Goal: Transaction & Acquisition: Book appointment/travel/reservation

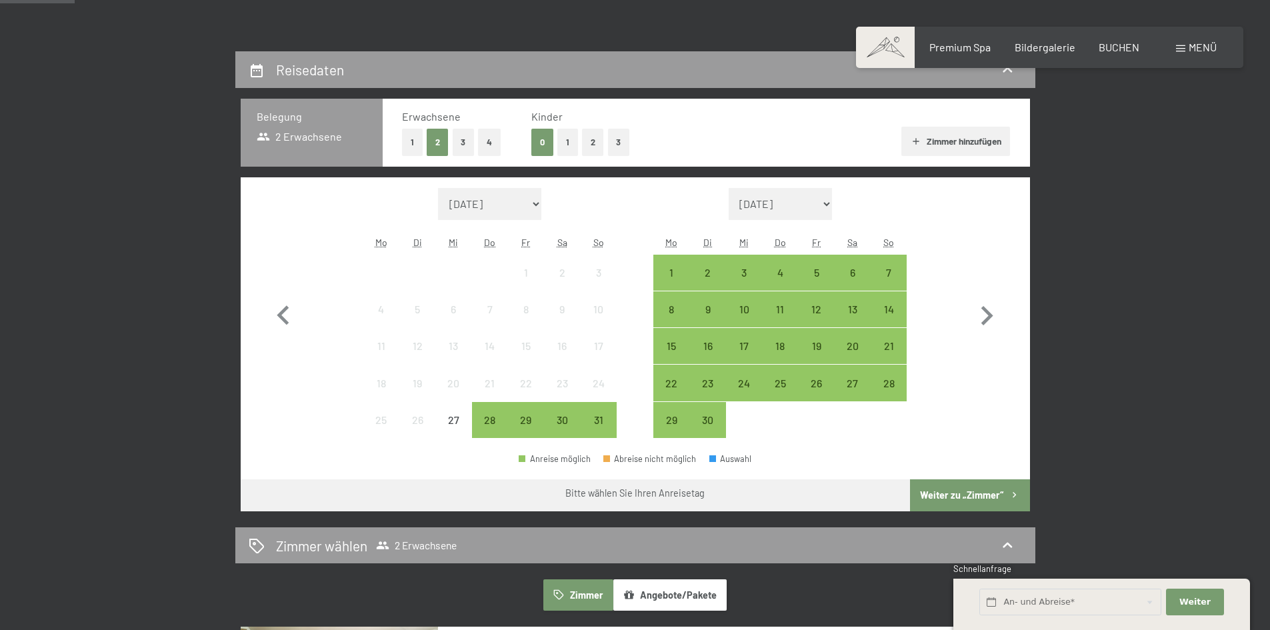
click at [835, 202] on form "Monat/Jahr [DATE] [DATE] [DATE] [DATE] [DATE] [DATE] [PERSON_NAME][DATE] [DATE]…" at bounding box center [779, 204] width 253 height 32
click at [991, 309] on icon "button" at bounding box center [986, 316] width 39 height 39
select select "[DATE]"
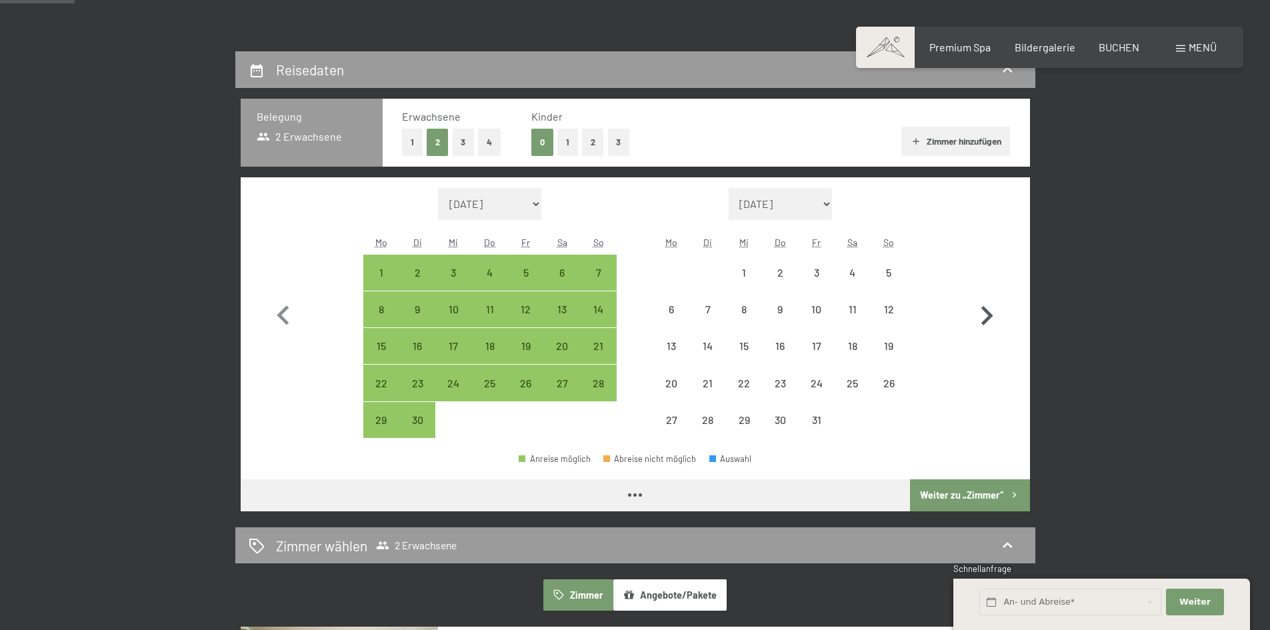
click at [989, 311] on icon "button" at bounding box center [986, 316] width 39 height 39
select select "[DATE]"
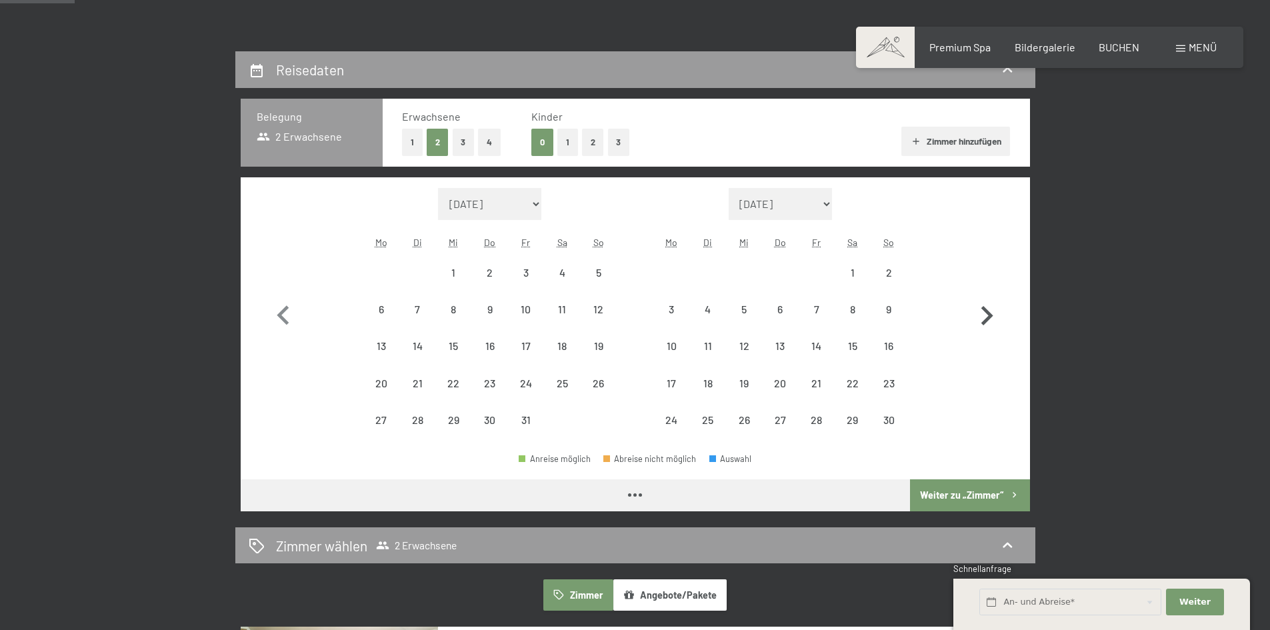
click at [989, 311] on icon "button" at bounding box center [986, 316] width 39 height 39
select select "[DATE]"
click at [989, 311] on icon "button" at bounding box center [986, 316] width 39 height 39
select select "[DATE]"
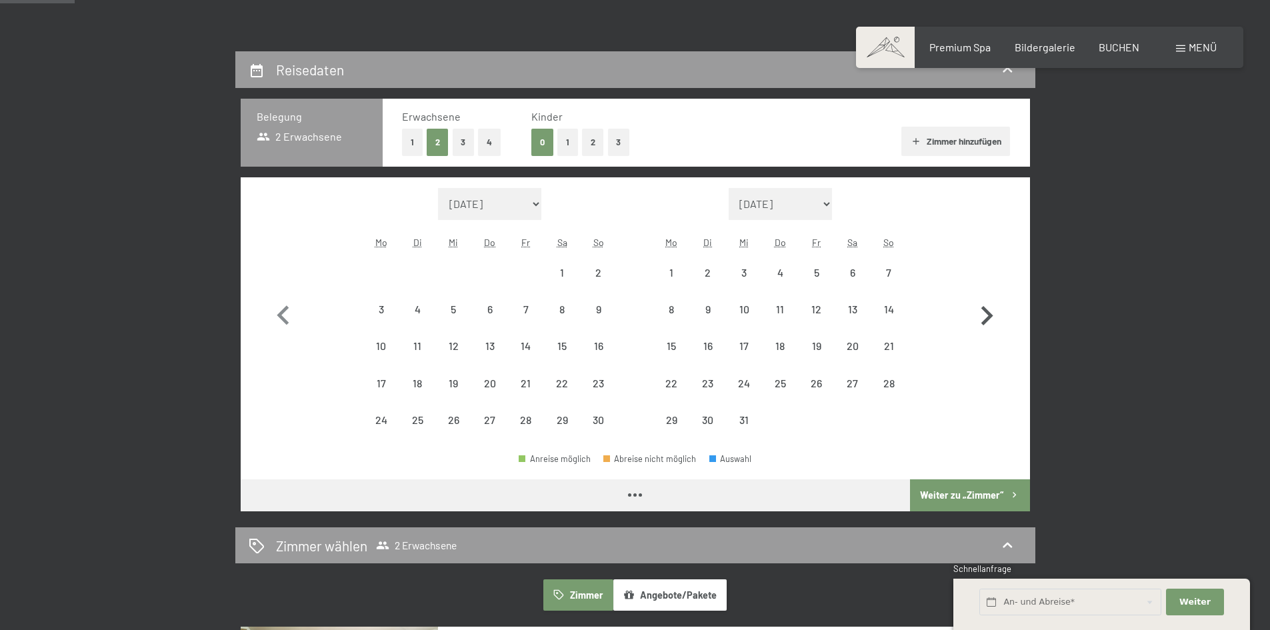
select select "[DATE]"
click at [989, 311] on icon "button" at bounding box center [986, 316] width 39 height 39
select select "[DATE]"
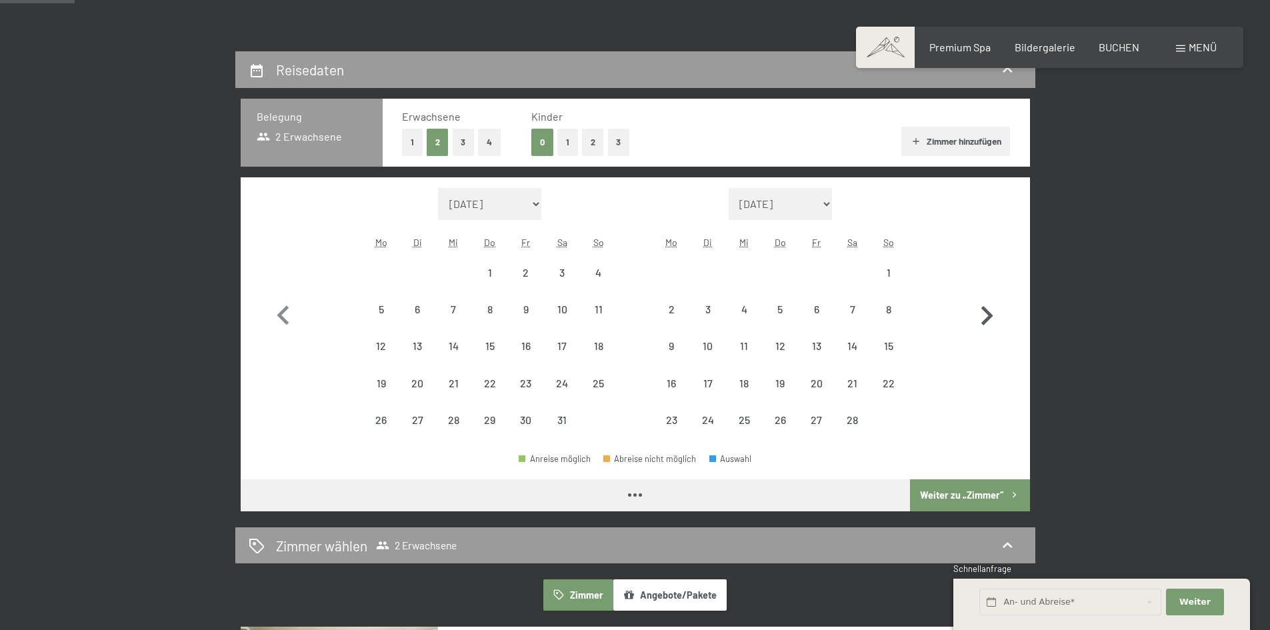
select select "[DATE]"
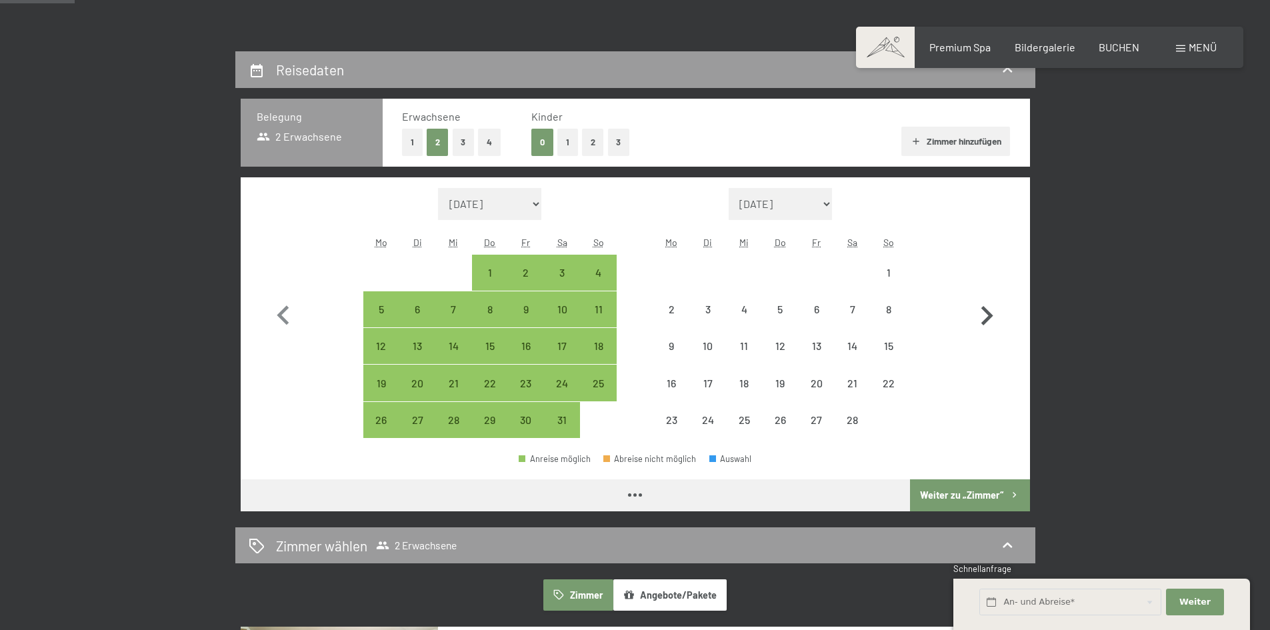
select select "[DATE]"
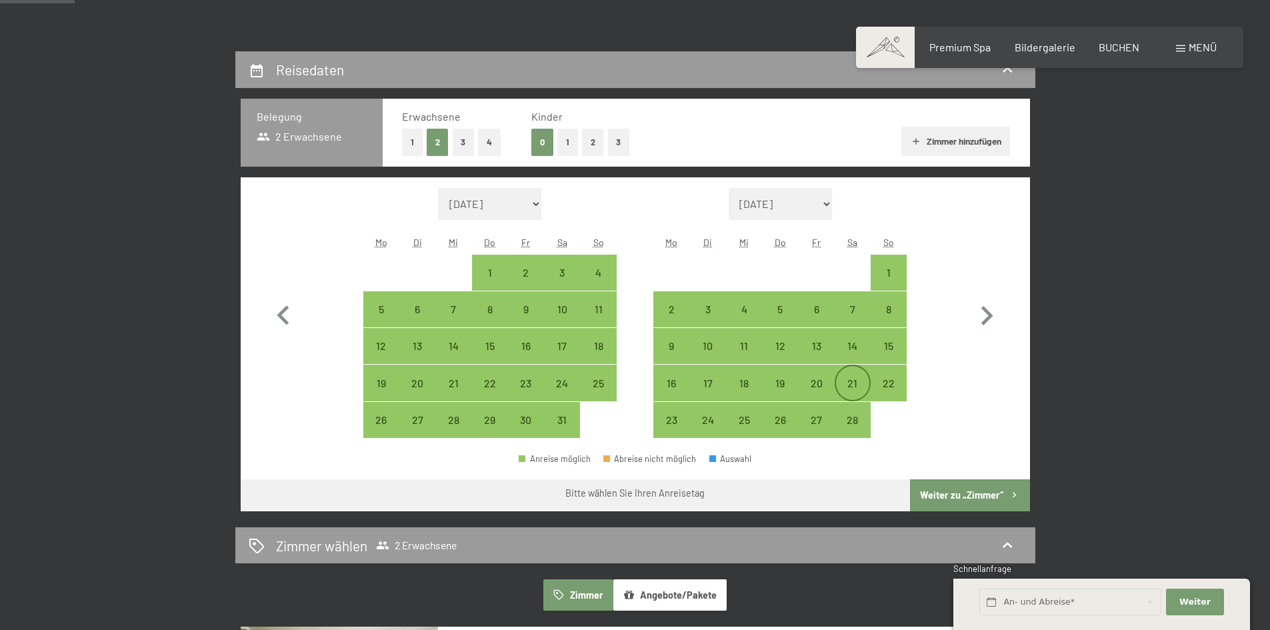
click at [857, 389] on div "21" at bounding box center [852, 394] width 33 height 33
select select "[DATE]"
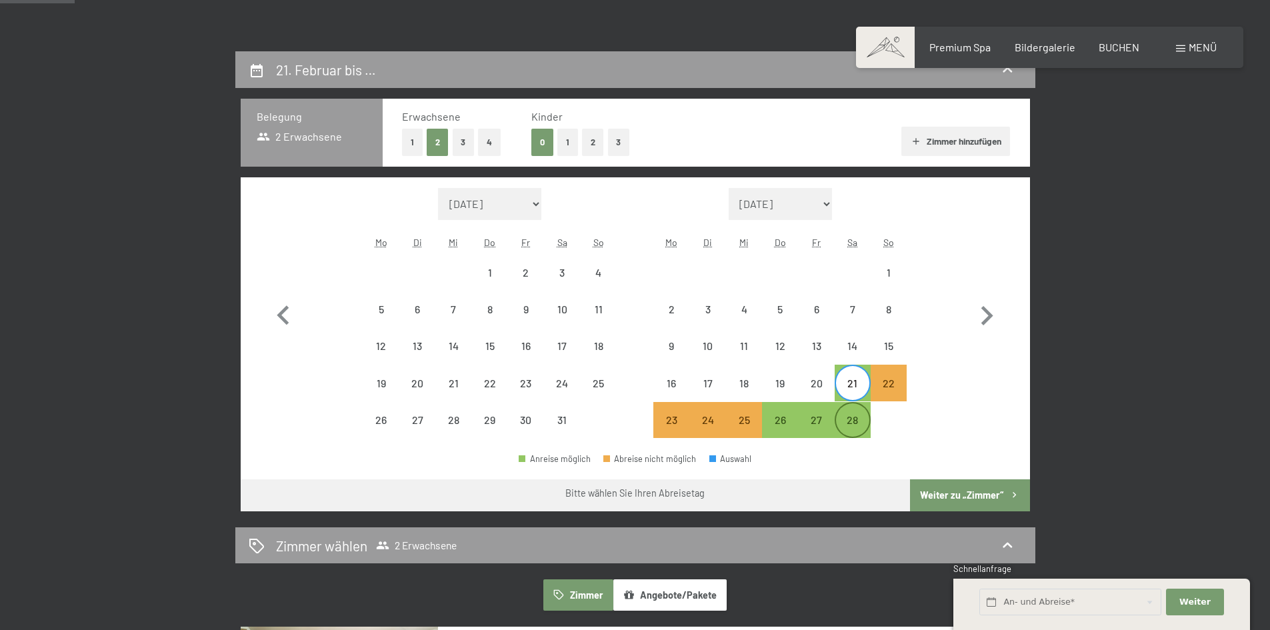
click at [857, 427] on div "28" at bounding box center [852, 431] width 33 height 33
select select "[DATE]"
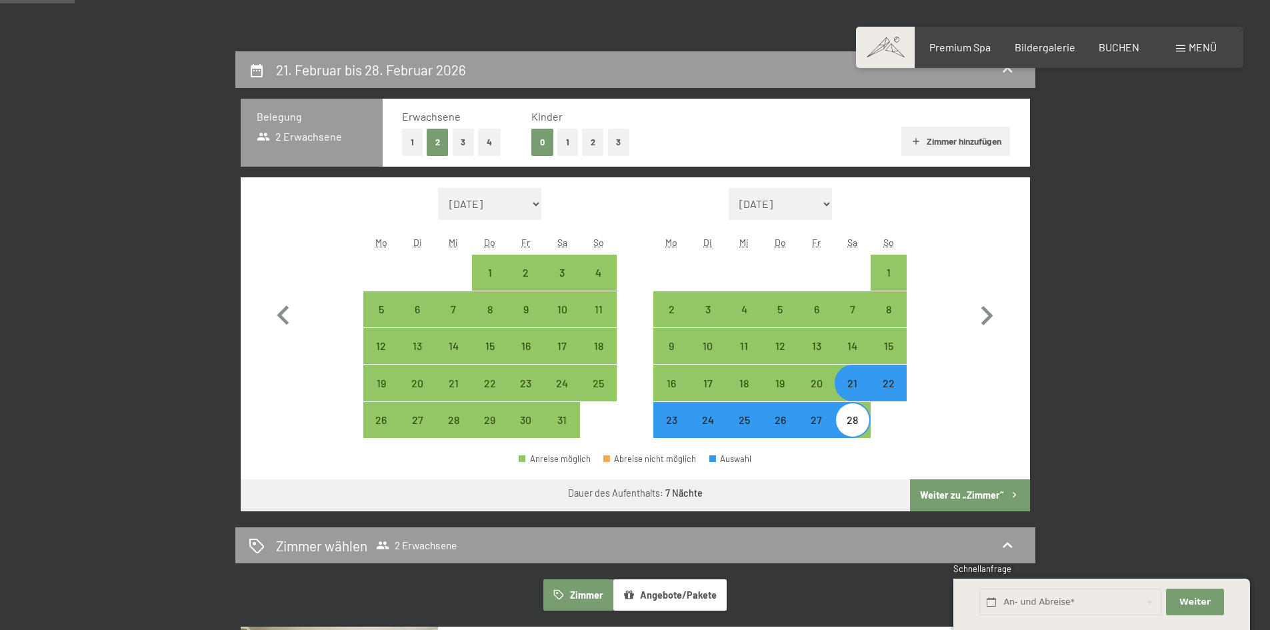
click at [987, 500] on button "Weiter zu „Zimmer“" at bounding box center [969, 495] width 119 height 32
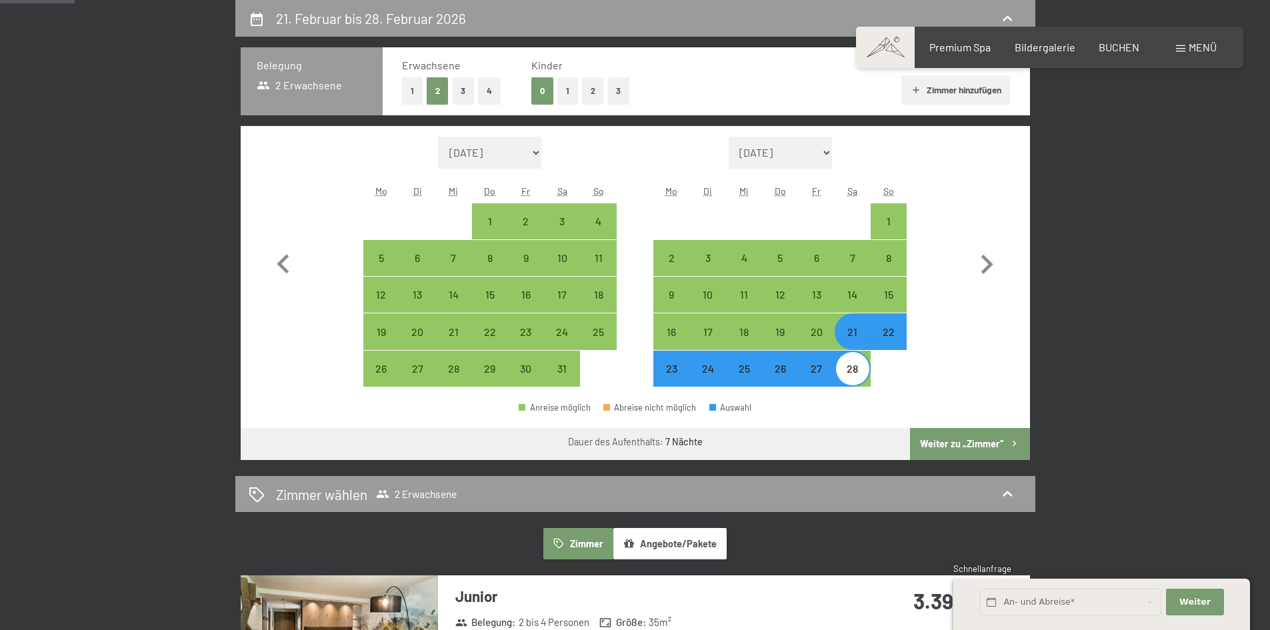
select select "[DATE]"
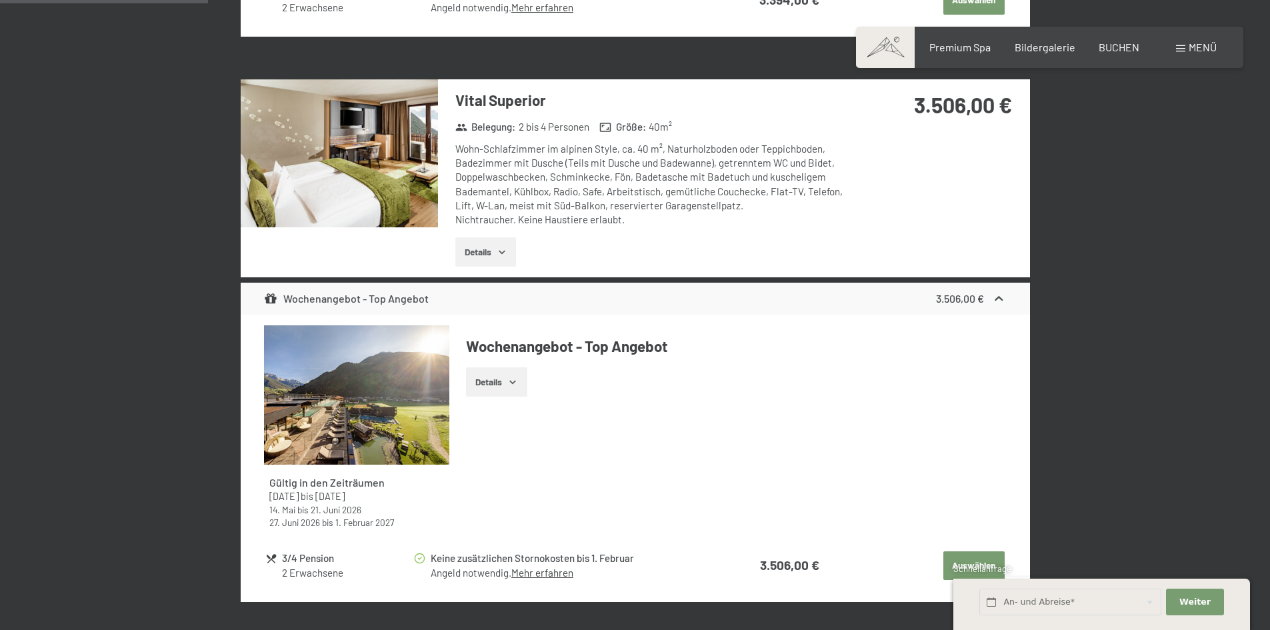
scroll to position [918, 0]
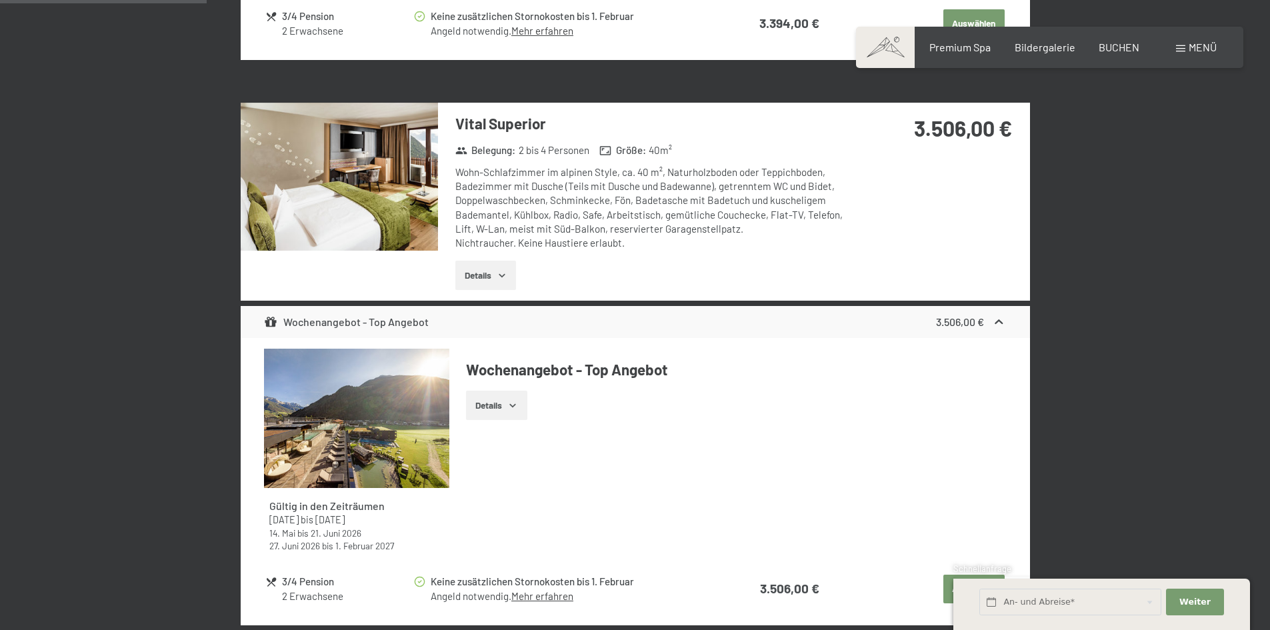
click at [500, 279] on icon "button" at bounding box center [502, 275] width 11 height 11
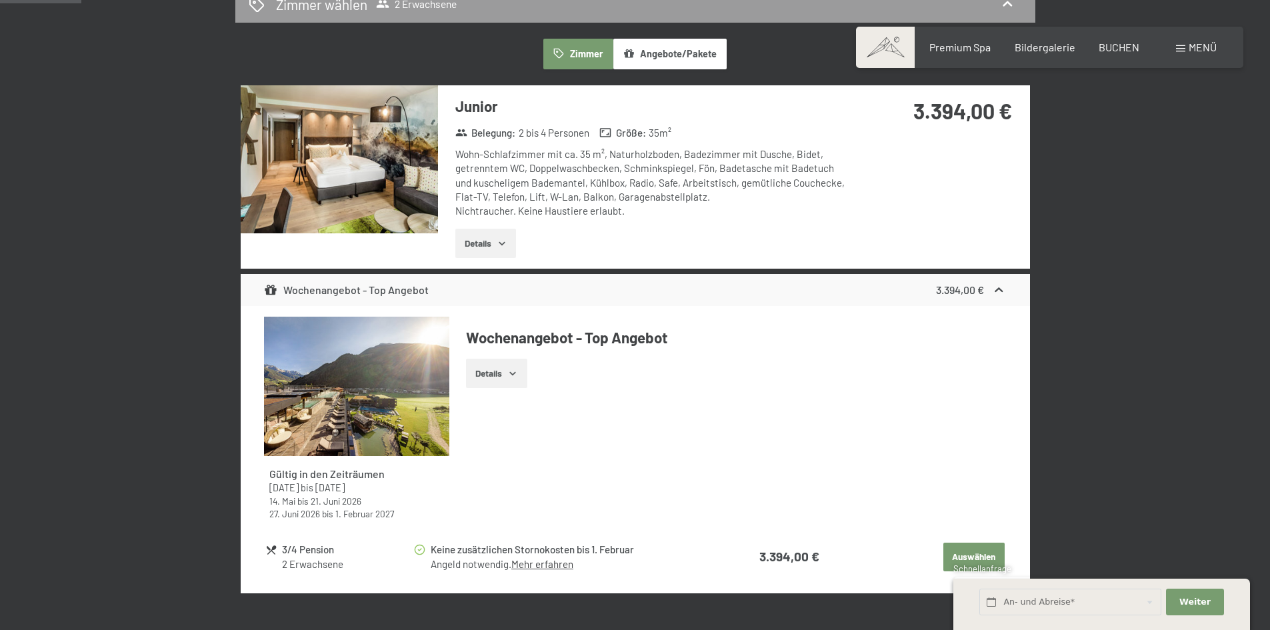
scroll to position [251, 0]
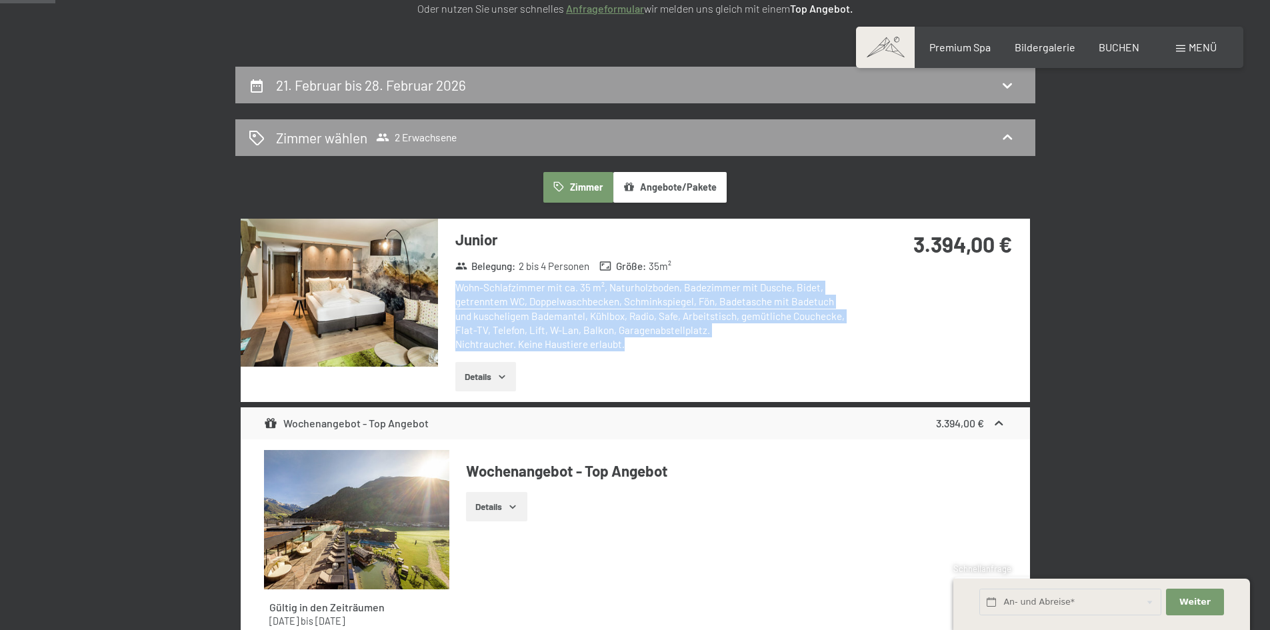
drag, startPoint x: 453, startPoint y: 289, endPoint x: 671, endPoint y: 345, distance: 224.9
click at [671, 345] on div "Junior Belegung : 2 bis 4 Personen Größe : 35 m² Wohn-Schlafzimmer mit ca. 35 m…" at bounding box center [645, 310] width 415 height 183
click at [671, 345] on div "Wohn-Schlafzimmer mit ca. 35 m², Naturholzboden, Badezimmer mit Dusche, Bidet, …" at bounding box center [653, 316] width 397 height 71
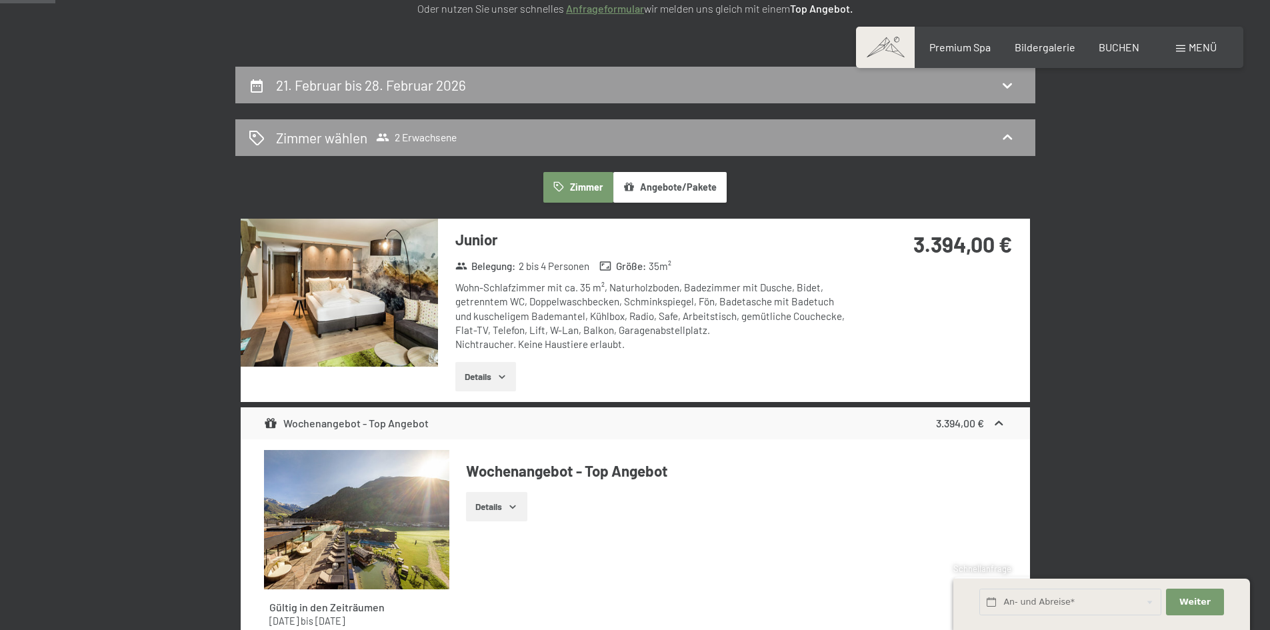
click at [371, 313] on img at bounding box center [339, 293] width 197 height 148
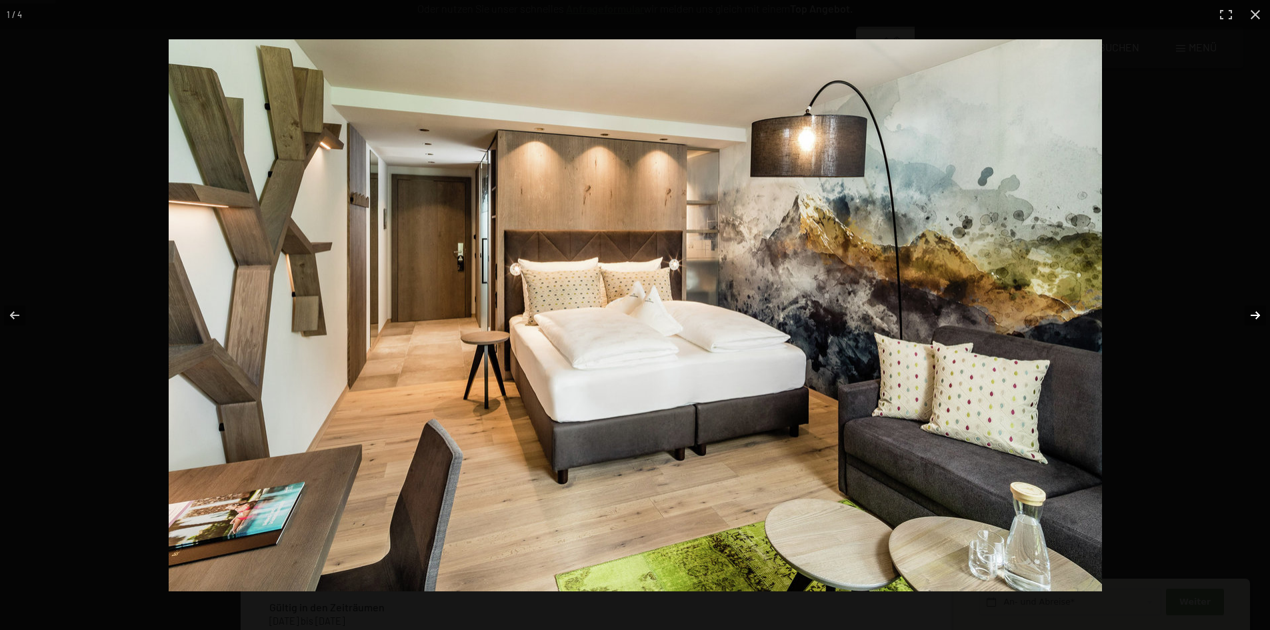
click at [1256, 313] on button "button" at bounding box center [1246, 315] width 47 height 67
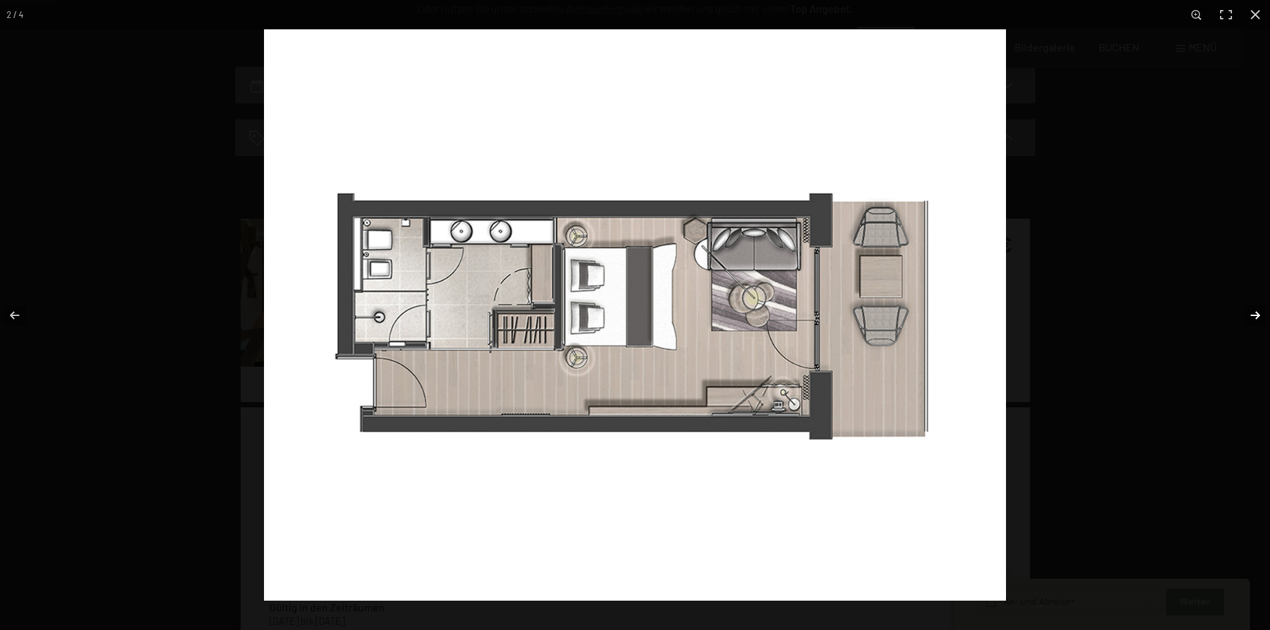
click at [1260, 307] on button "button" at bounding box center [1246, 315] width 47 height 67
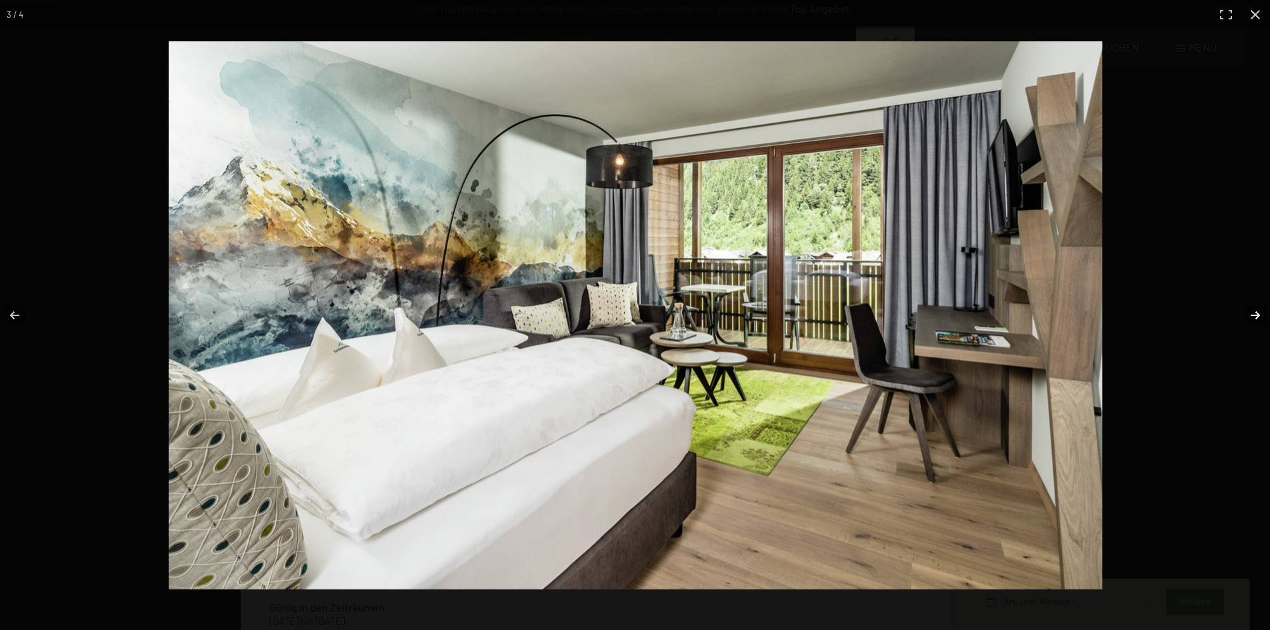
click at [1260, 307] on button "button" at bounding box center [1246, 315] width 47 height 67
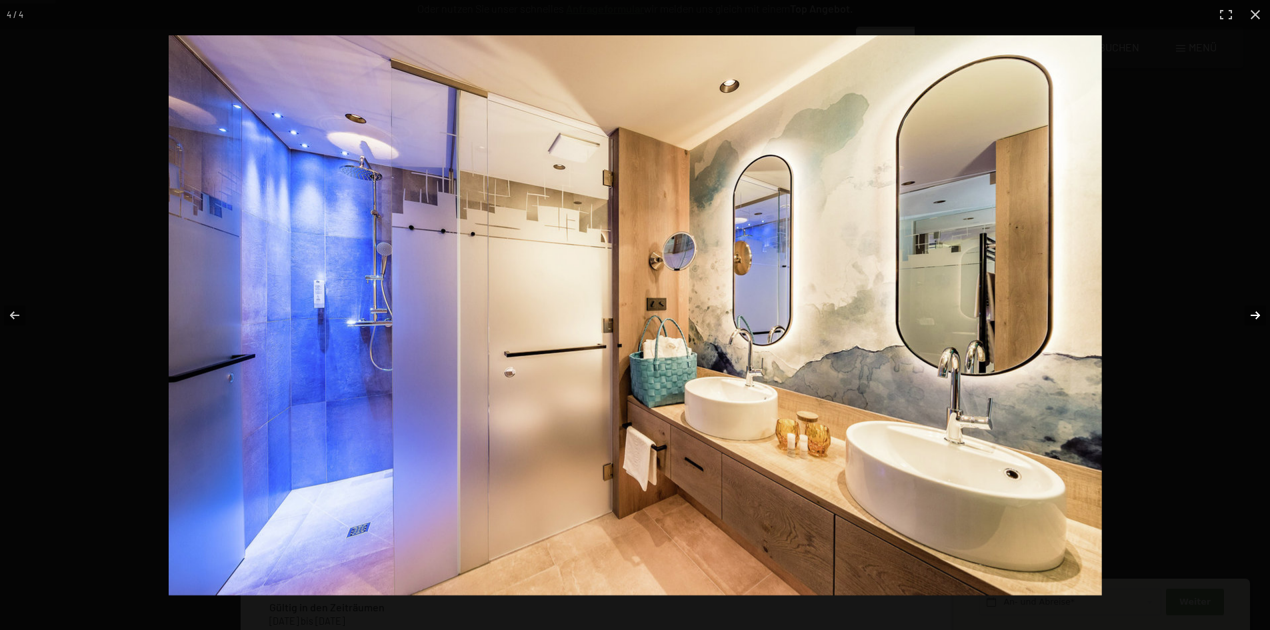
click at [1260, 307] on button "button" at bounding box center [1246, 315] width 47 height 67
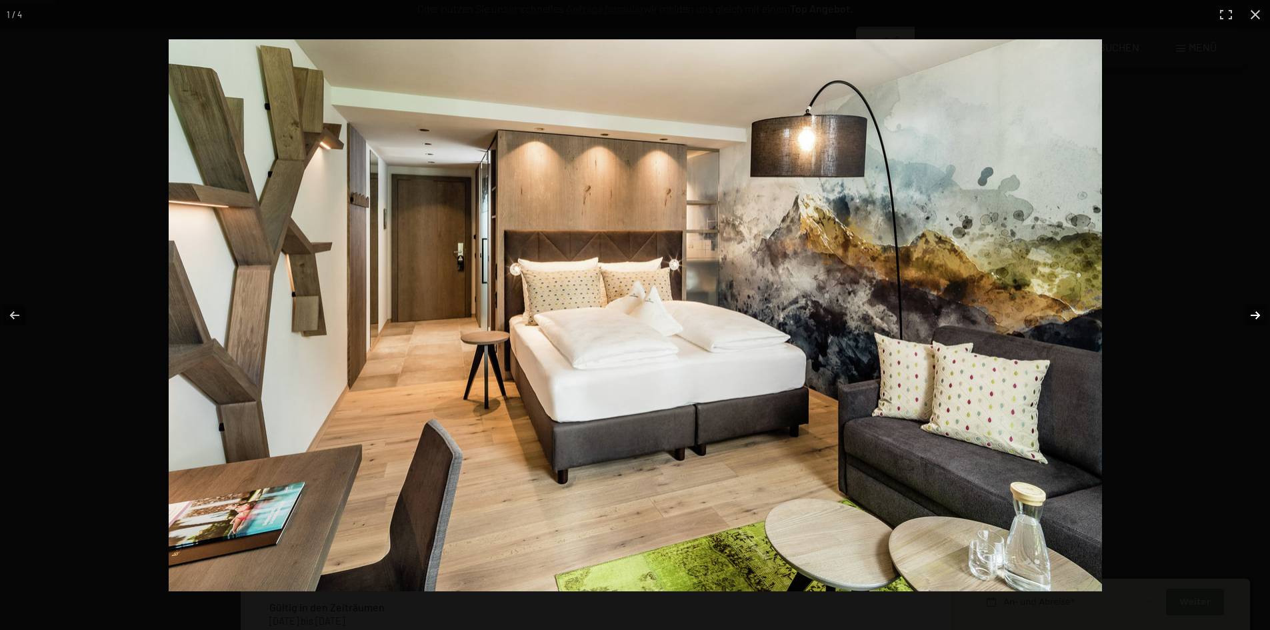
click at [1260, 307] on button "button" at bounding box center [1246, 315] width 47 height 67
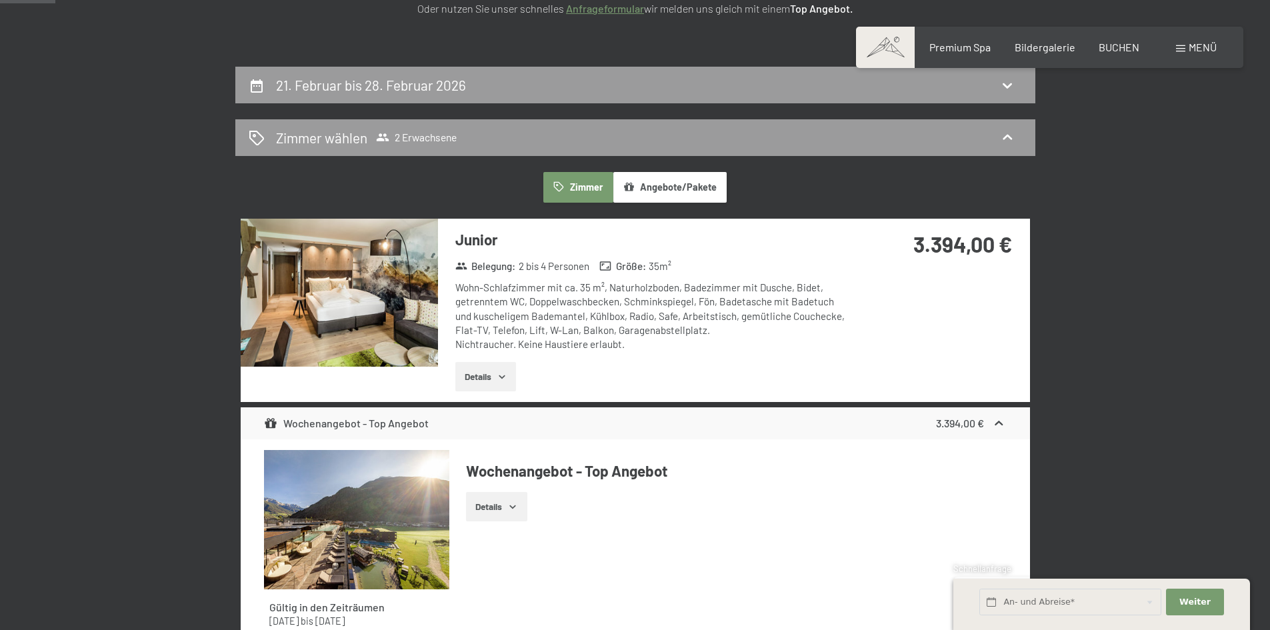
click at [0, 0] on button "button" at bounding box center [0, 0] width 0 height 0
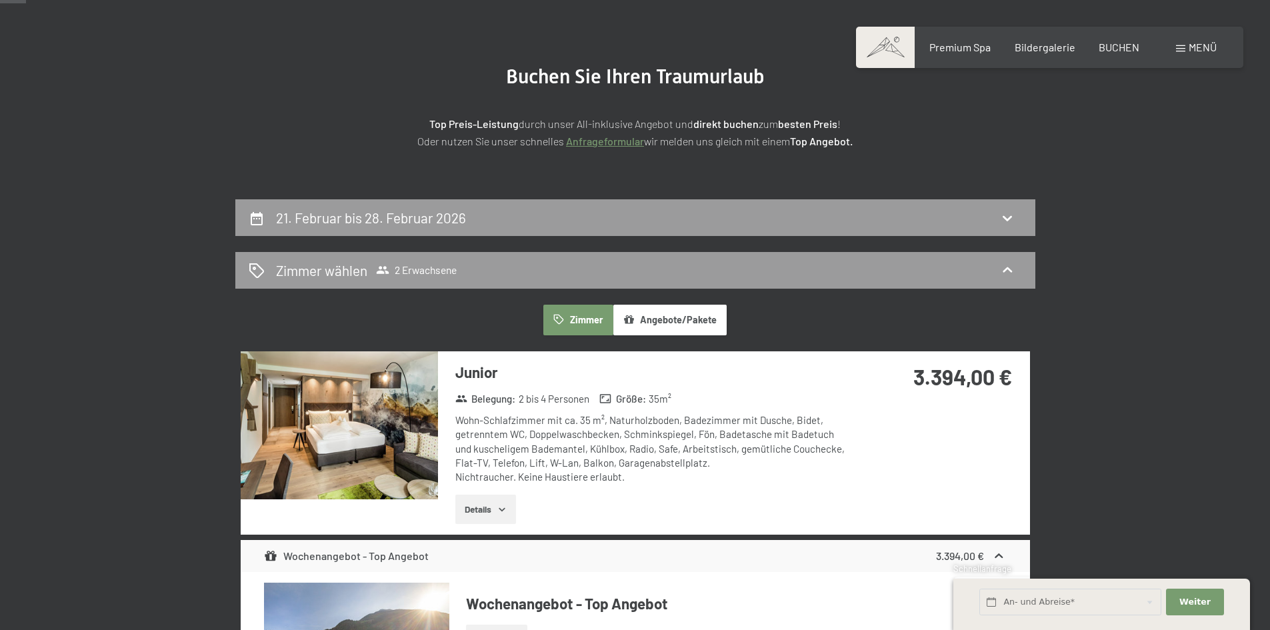
scroll to position [118, 0]
